Goal: Information Seeking & Learning: Learn about a topic

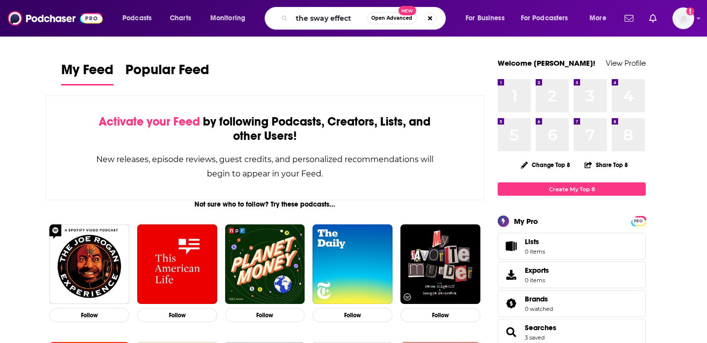
type input "the sway effect"
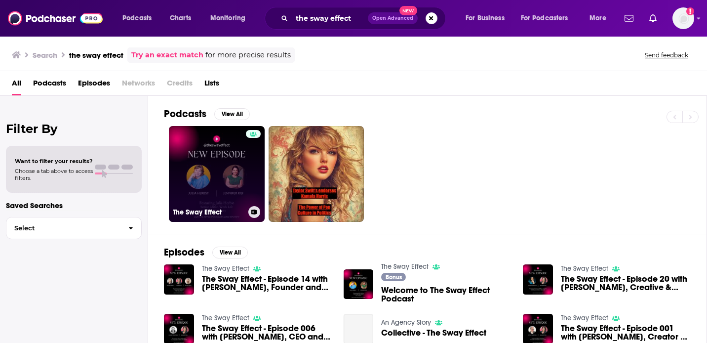
click at [209, 162] on link "The Sway Effect" at bounding box center [217, 174] width 96 height 96
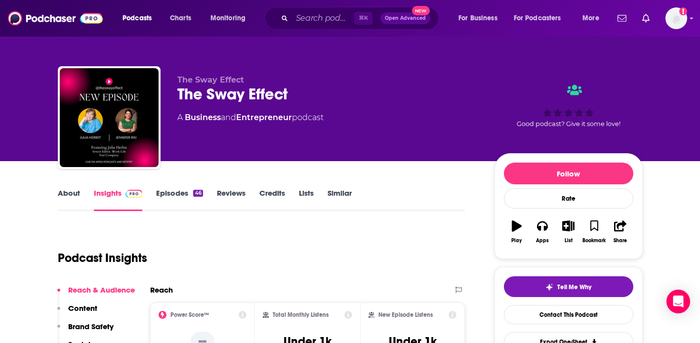
click at [167, 199] on link "Episodes 46" at bounding box center [179, 199] width 46 height 23
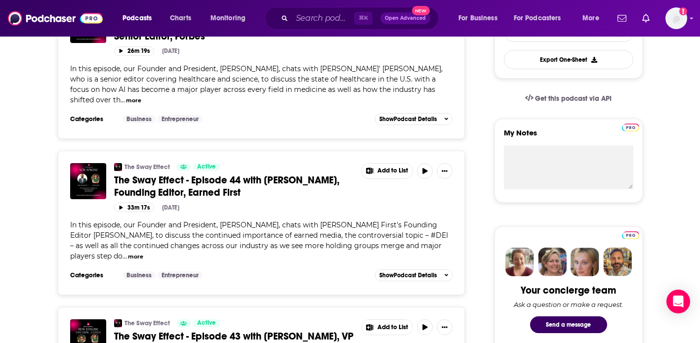
scroll to position [293, 0]
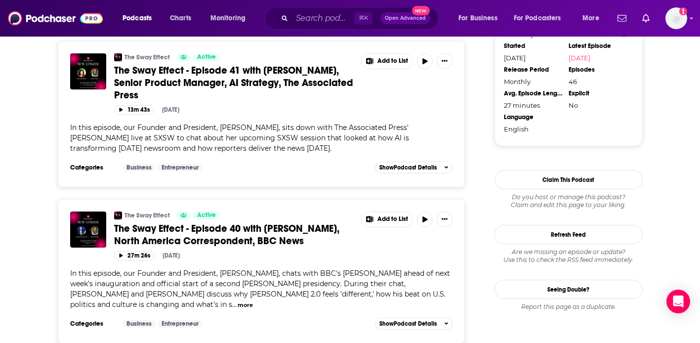
scroll to position [852, 0]
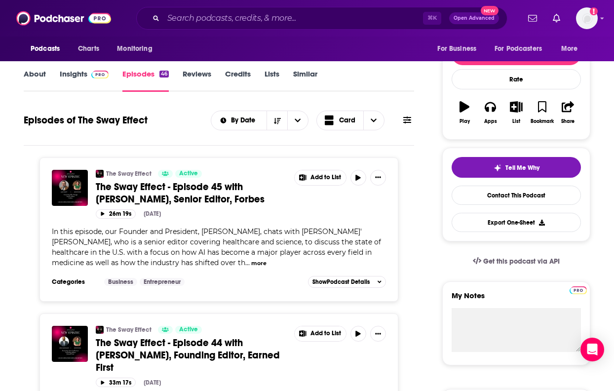
scroll to position [147, 0]
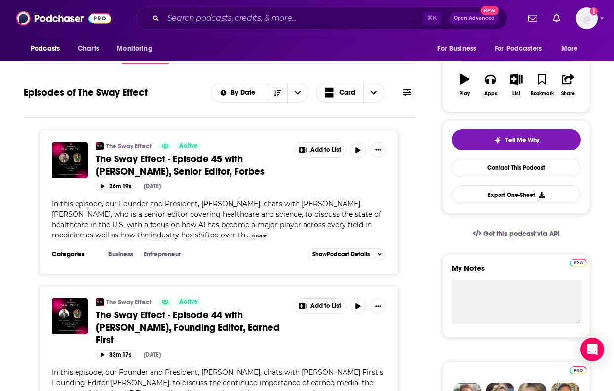
click at [251, 236] on button "more" at bounding box center [258, 236] width 15 height 8
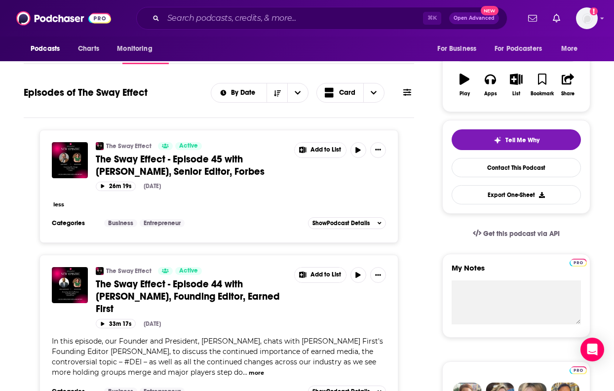
click at [59, 205] on button "less" at bounding box center [58, 205] width 11 height 8
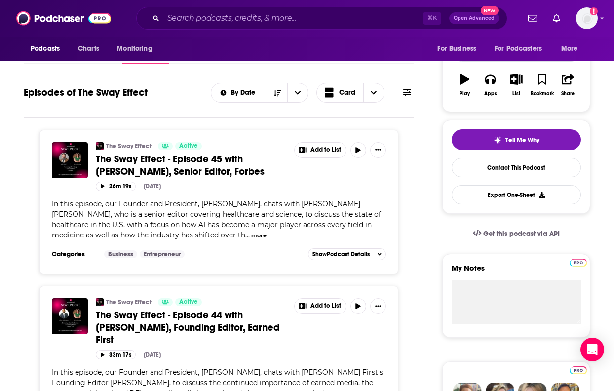
click at [59, 205] on span "In this episode, our Founder and President, [PERSON_NAME], chats with [PERSON_N…" at bounding box center [216, 220] width 329 height 40
click at [127, 215] on span "In this episode, our Founder and President, [PERSON_NAME], chats with [PERSON_N…" at bounding box center [216, 220] width 329 height 40
click at [251, 235] on button "more" at bounding box center [258, 236] width 15 height 8
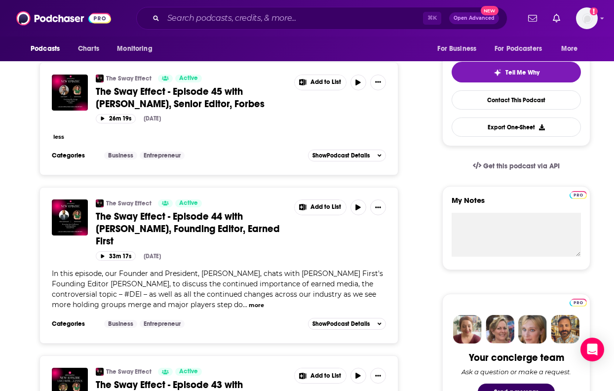
scroll to position [206, 0]
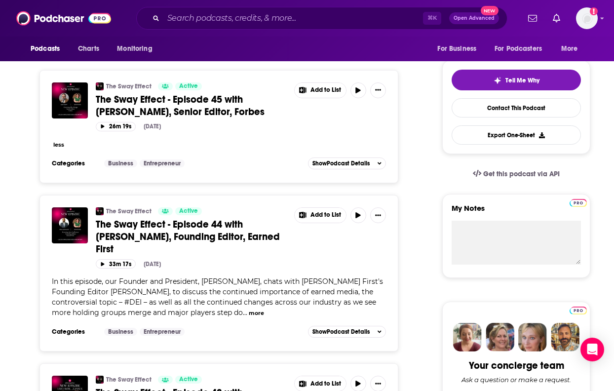
click at [59, 143] on button "less" at bounding box center [58, 145] width 11 height 8
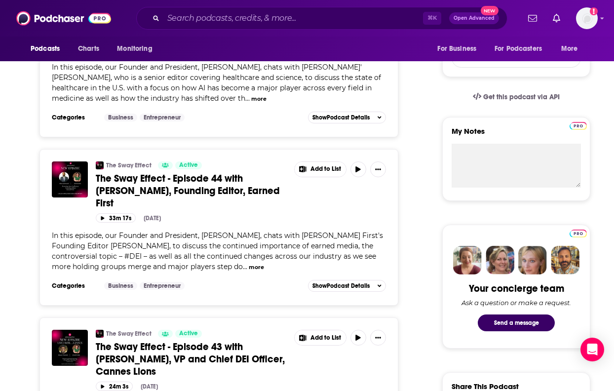
scroll to position [284, 0]
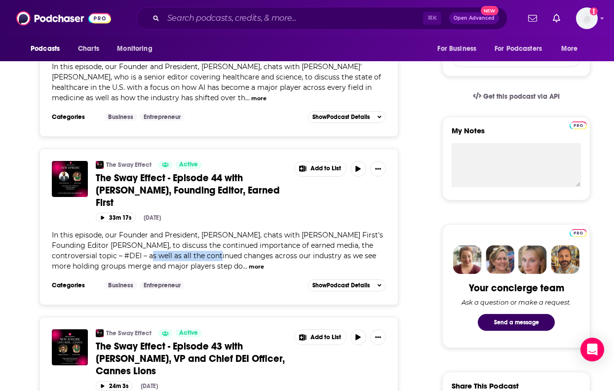
drag, startPoint x: 128, startPoint y: 243, endPoint x: 200, endPoint y: 247, distance: 71.8
click at [200, 247] on span "In this episode, our Founder and President, [PERSON_NAME], chats with [PERSON_N…" at bounding box center [217, 251] width 331 height 40
click at [151, 243] on span "In this episode, our Founder and President, [PERSON_NAME], chats with [PERSON_N…" at bounding box center [217, 251] width 331 height 40
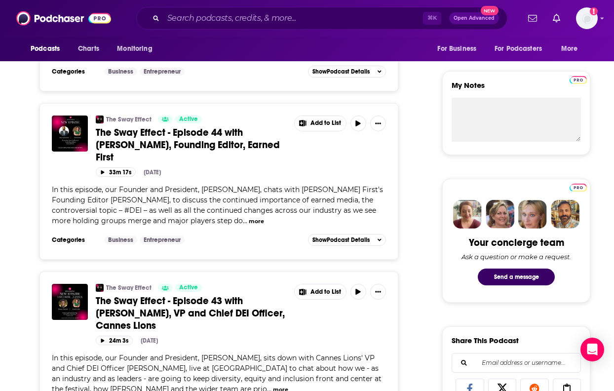
scroll to position [454, 0]
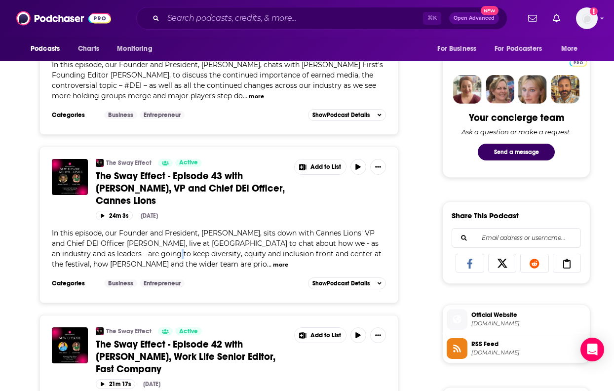
click at [171, 237] on span "In this episode, our Founder and President, [PERSON_NAME], sits down with Canne…" at bounding box center [217, 249] width 330 height 40
click at [252, 231] on span "In this episode, our Founder and President, [PERSON_NAME], sits down with Canne…" at bounding box center [217, 249] width 330 height 40
click at [249, 241] on span "In this episode, our Founder and President, [PERSON_NAME], sits down with Canne…" at bounding box center [217, 249] width 330 height 40
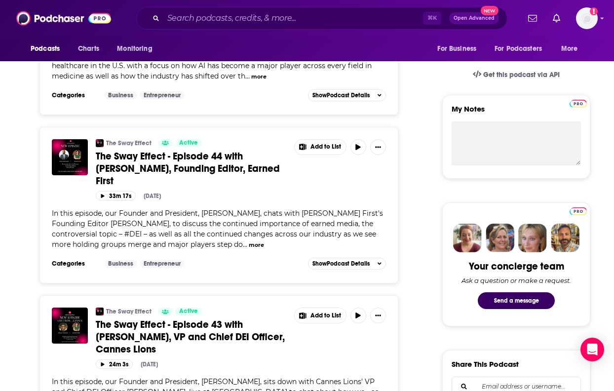
scroll to position [517, 0]
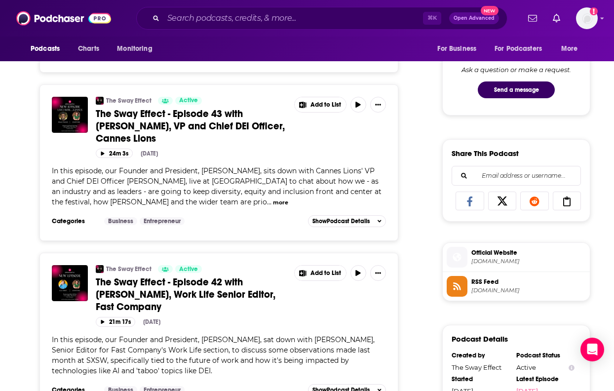
click at [587, 162] on div "Share This Podcast Recommendation sent [URL][DOMAIN_NAME] Copy Link" at bounding box center [517, 180] width 148 height 82
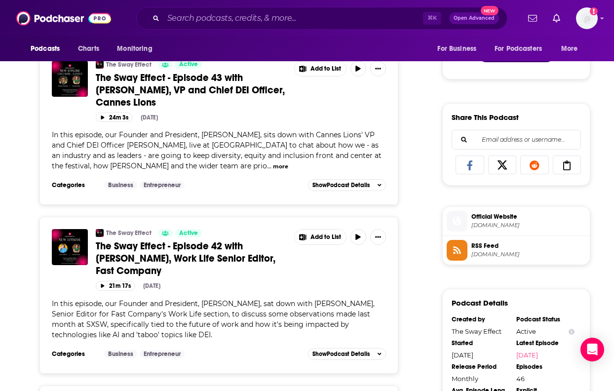
scroll to position [551, 0]
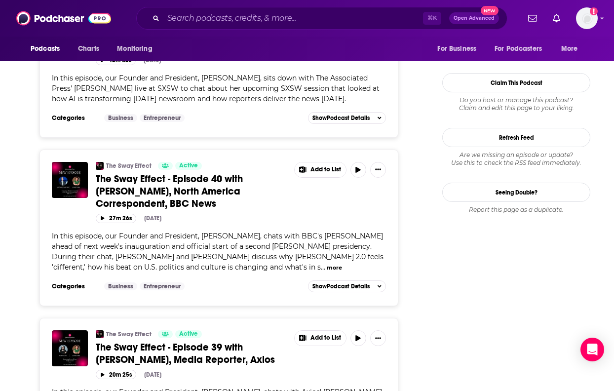
scroll to position [957, 0]
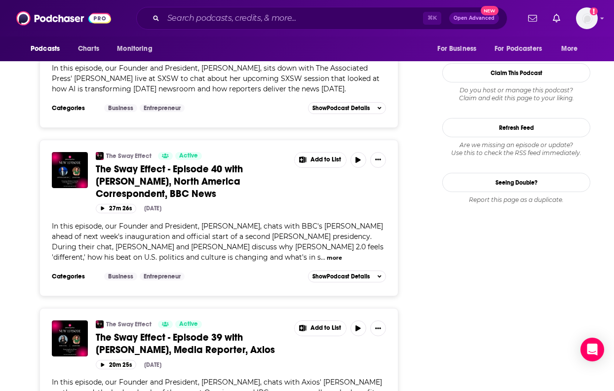
click at [187, 240] on div "In this episode, our Founder and President, [PERSON_NAME], chats with BBC's [PE…" at bounding box center [219, 241] width 334 height 41
click at [193, 242] on div "In this episode, our Founder and President, [PERSON_NAME], chats with BBC's [PE…" at bounding box center [219, 241] width 334 height 41
click at [177, 246] on span "In this episode, our Founder and President, [PERSON_NAME], chats with BBC's [PE…" at bounding box center [218, 242] width 332 height 40
click at [327, 254] on button "more" at bounding box center [334, 258] width 15 height 8
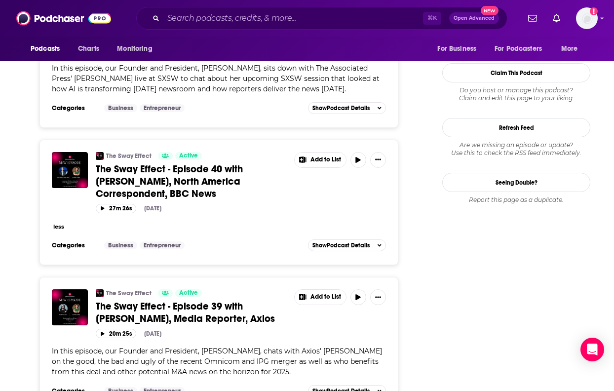
click at [171, 219] on div "The Sway Effect Active The Sway Effect - Episode 40 with [PERSON_NAME], North A…" at bounding box center [219, 195] width 334 height 86
click at [59, 223] on button "less" at bounding box center [58, 227] width 11 height 8
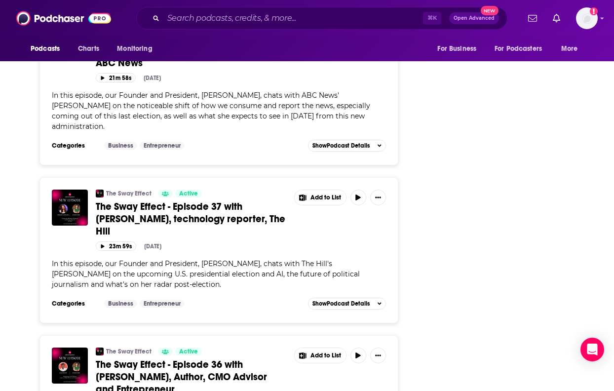
scroll to position [1403, 0]
